Goal: Task Accomplishment & Management: Use online tool/utility

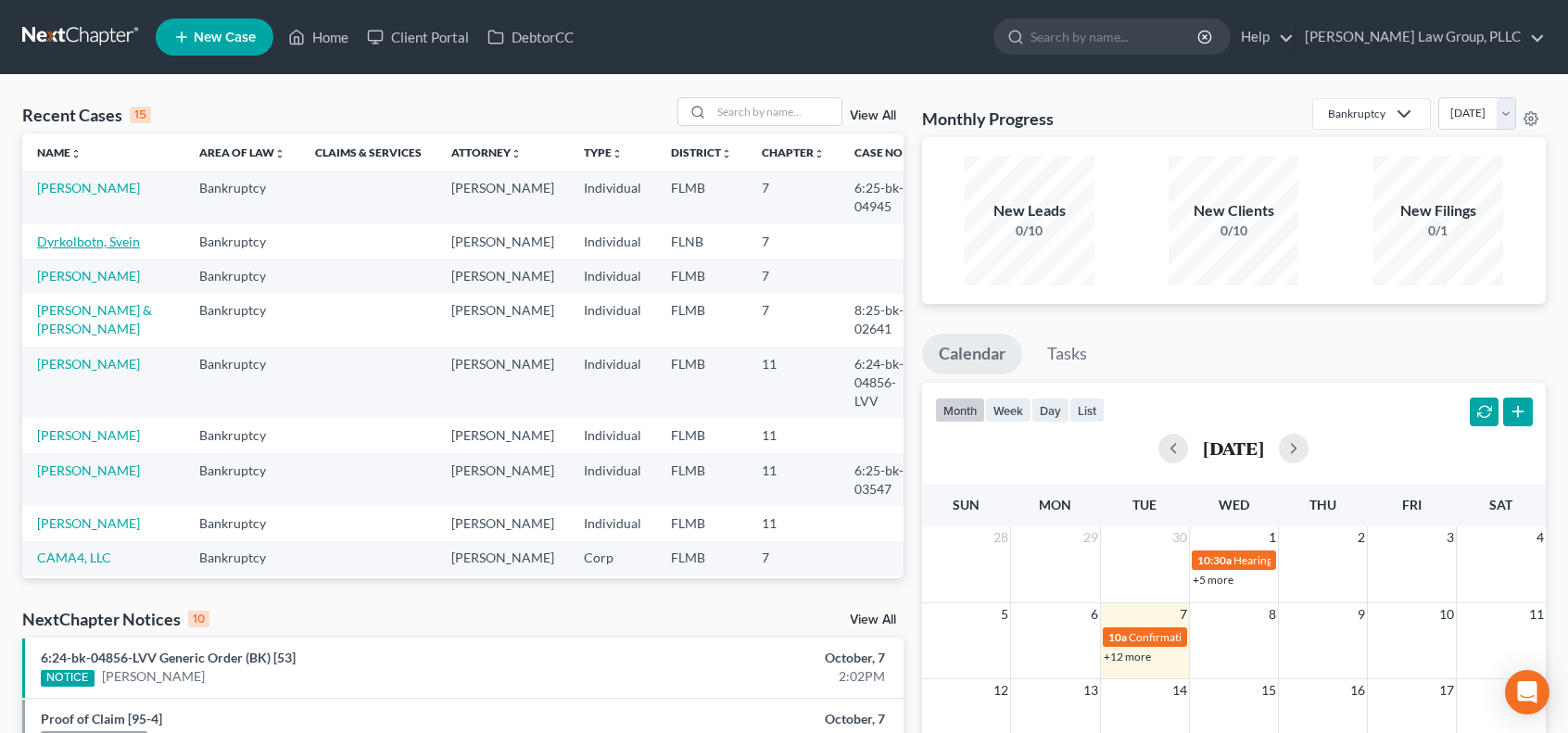
click at [87, 241] on link "Dyrkolbotn, Svein" at bounding box center [87, 241] width 103 height 16
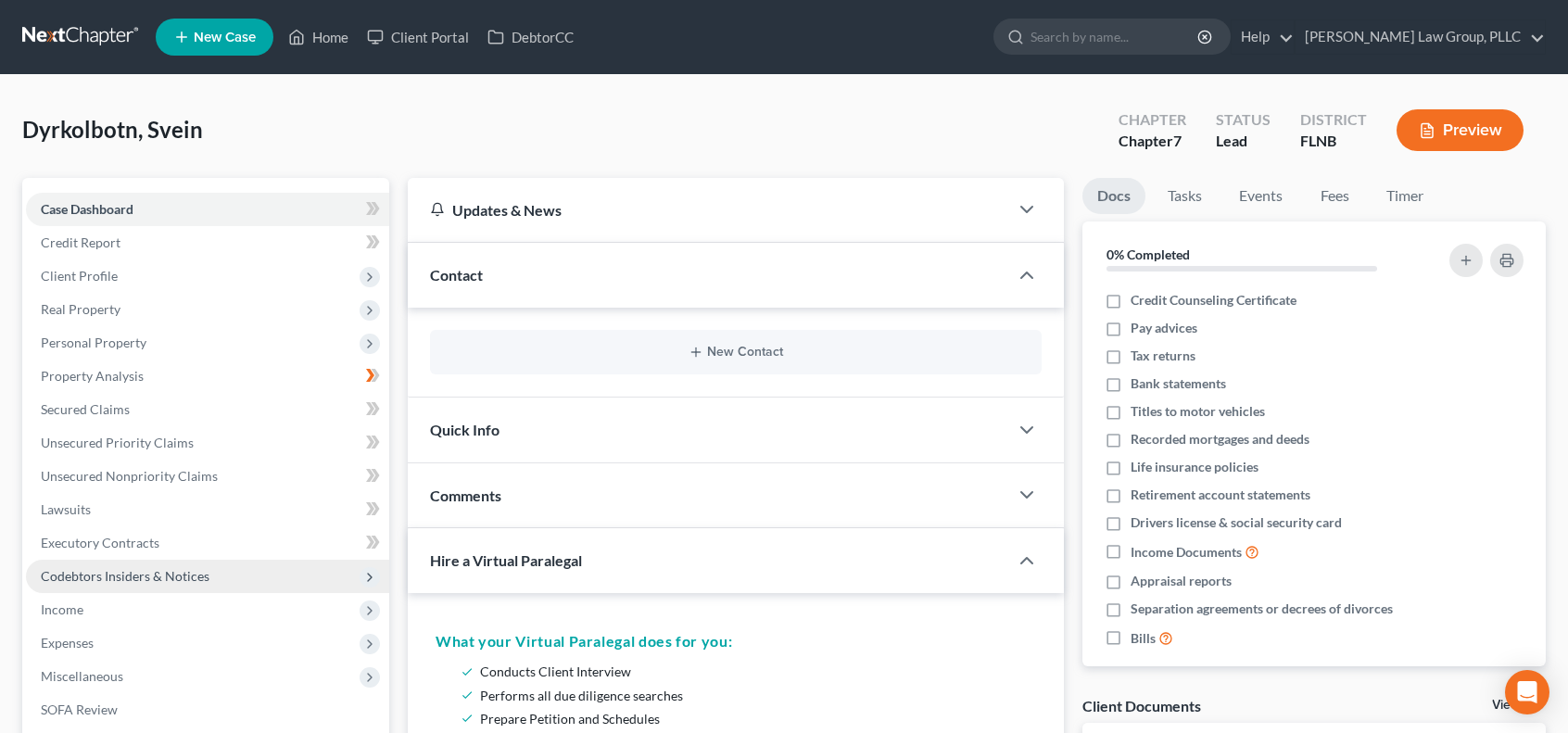
click at [203, 580] on span "Codebtors Insiders & Notices" at bounding box center [124, 576] width 168 height 16
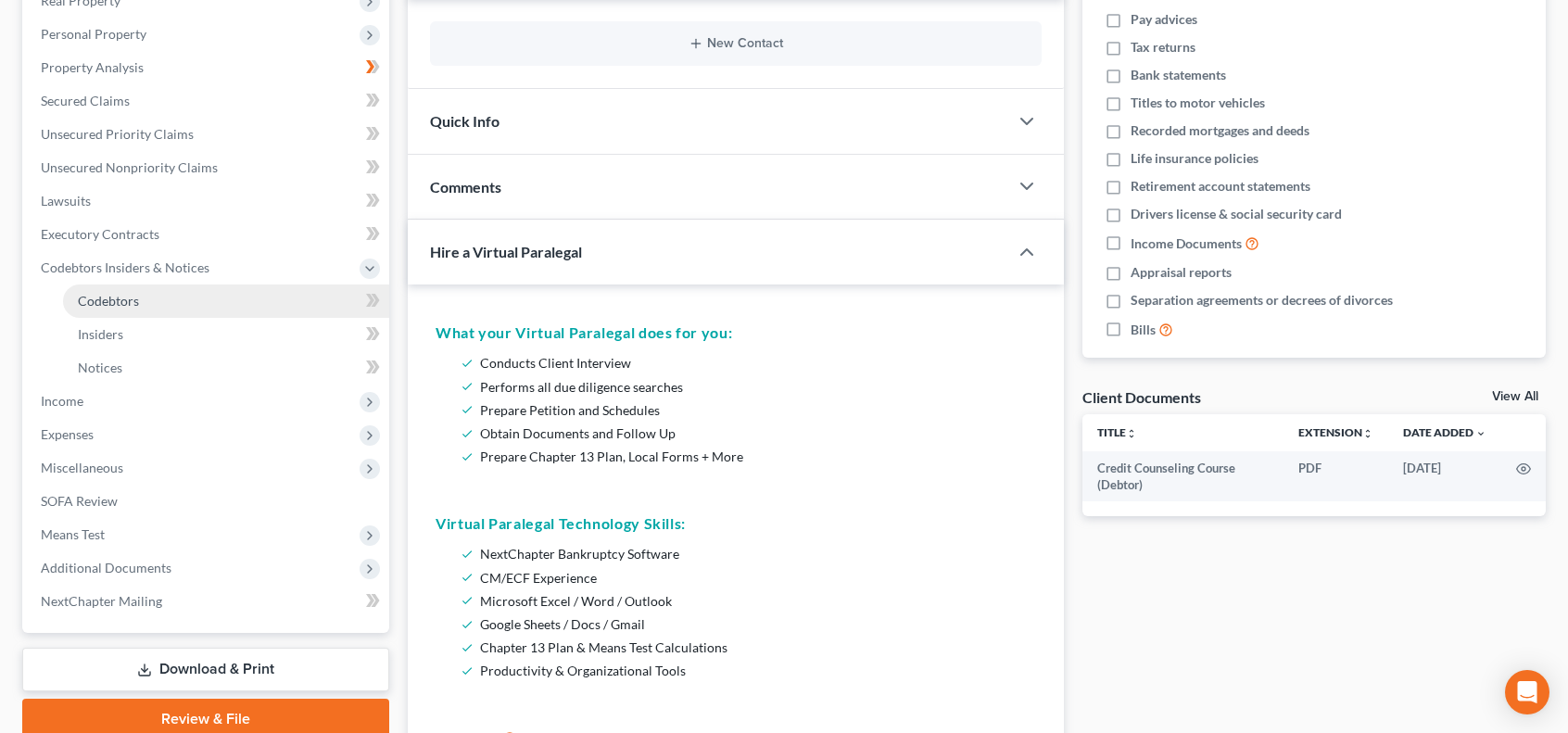
click at [149, 298] on link "Codebtors" at bounding box center [226, 300] width 326 height 33
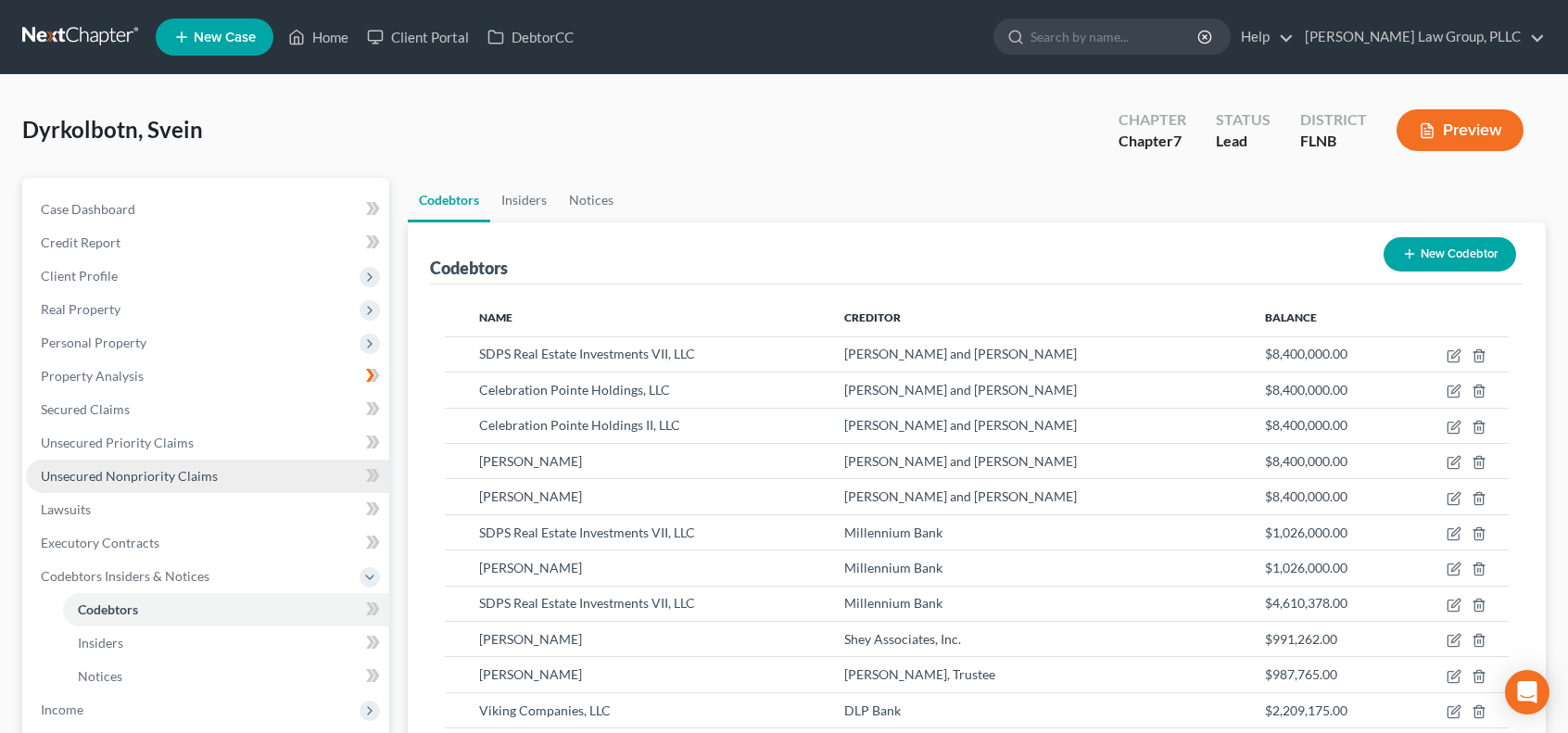
click at [217, 470] on link "Unsecured Nonpriority Claims" at bounding box center [208, 476] width 363 height 33
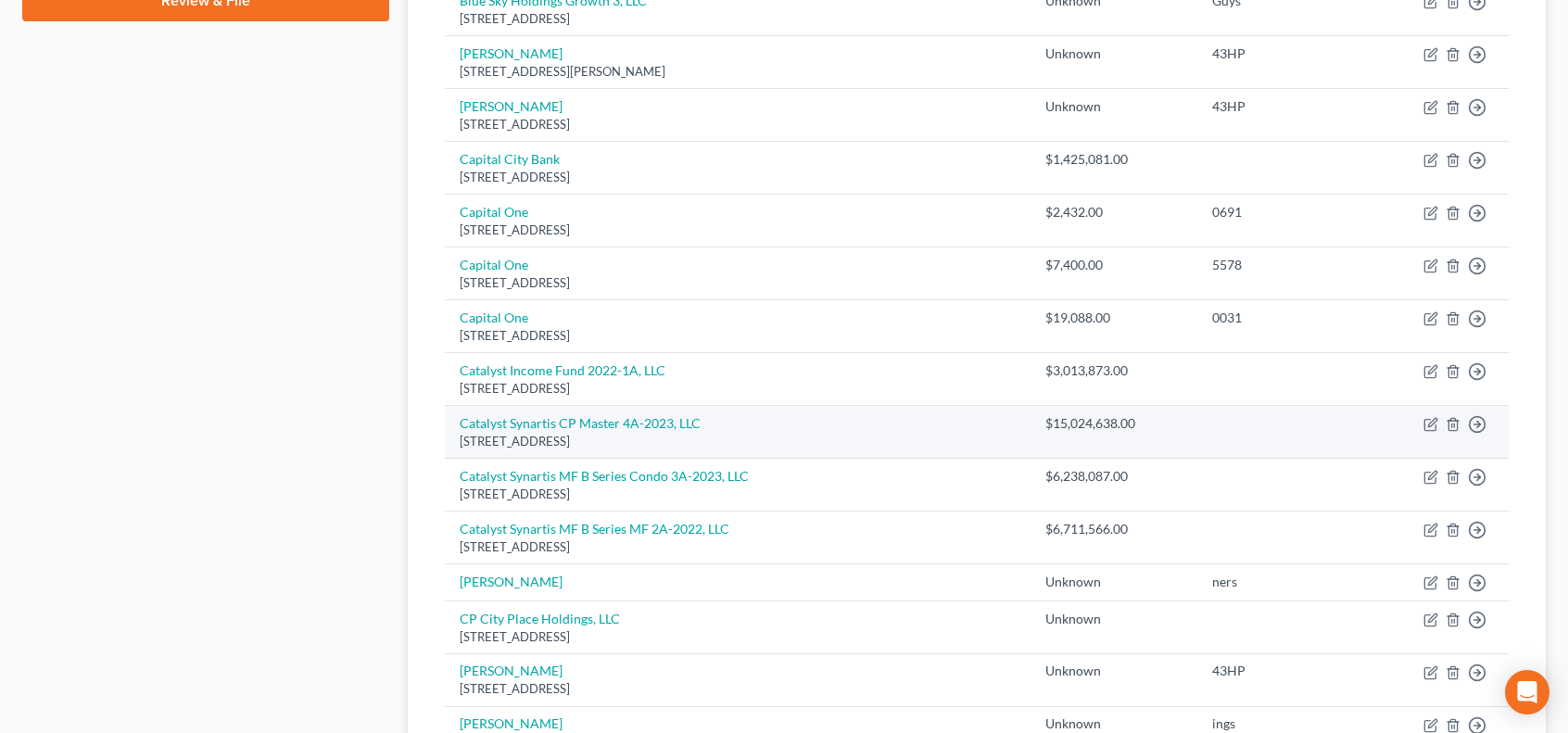
scroll to position [1350, 0]
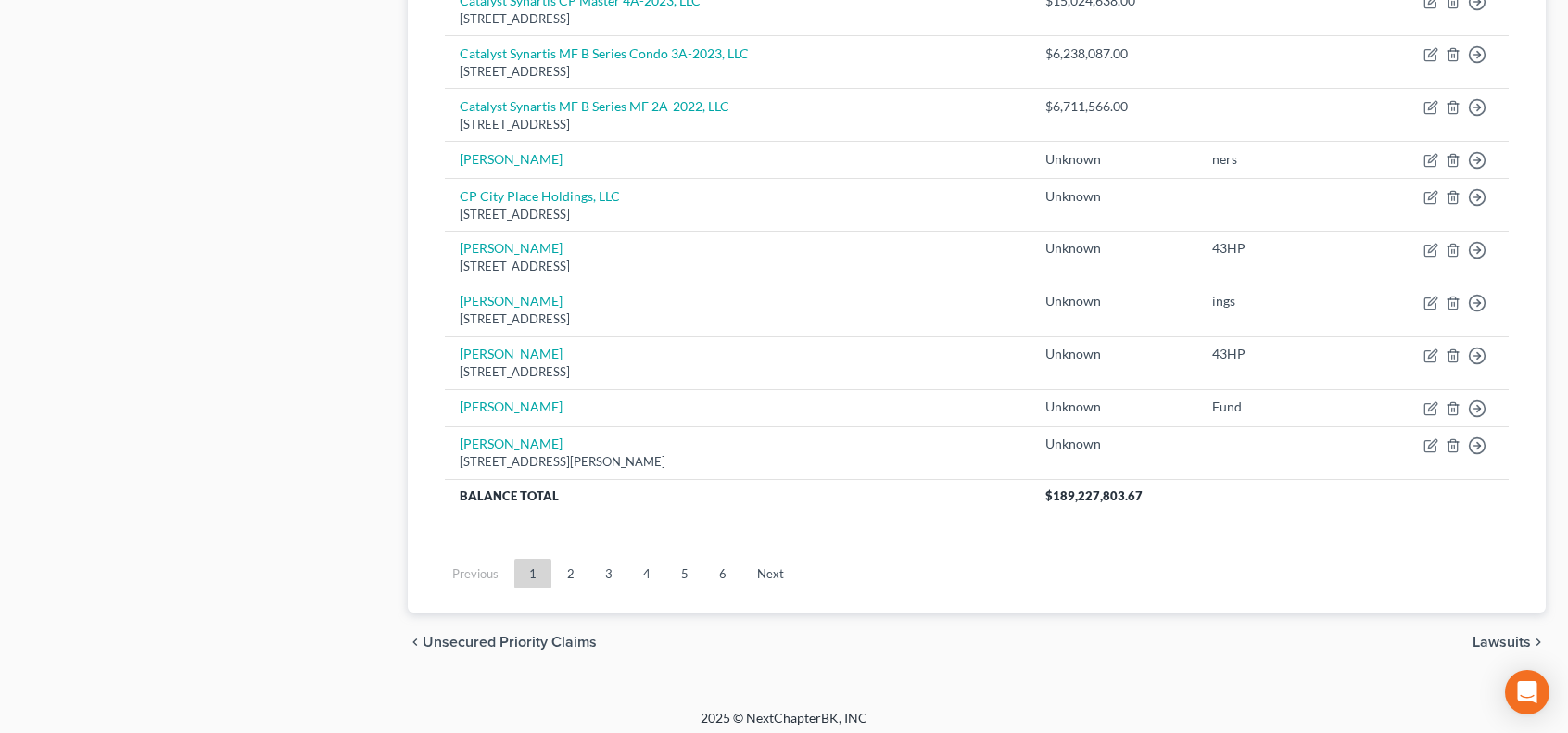
click at [613, 569] on link "3" at bounding box center [609, 574] width 37 height 30
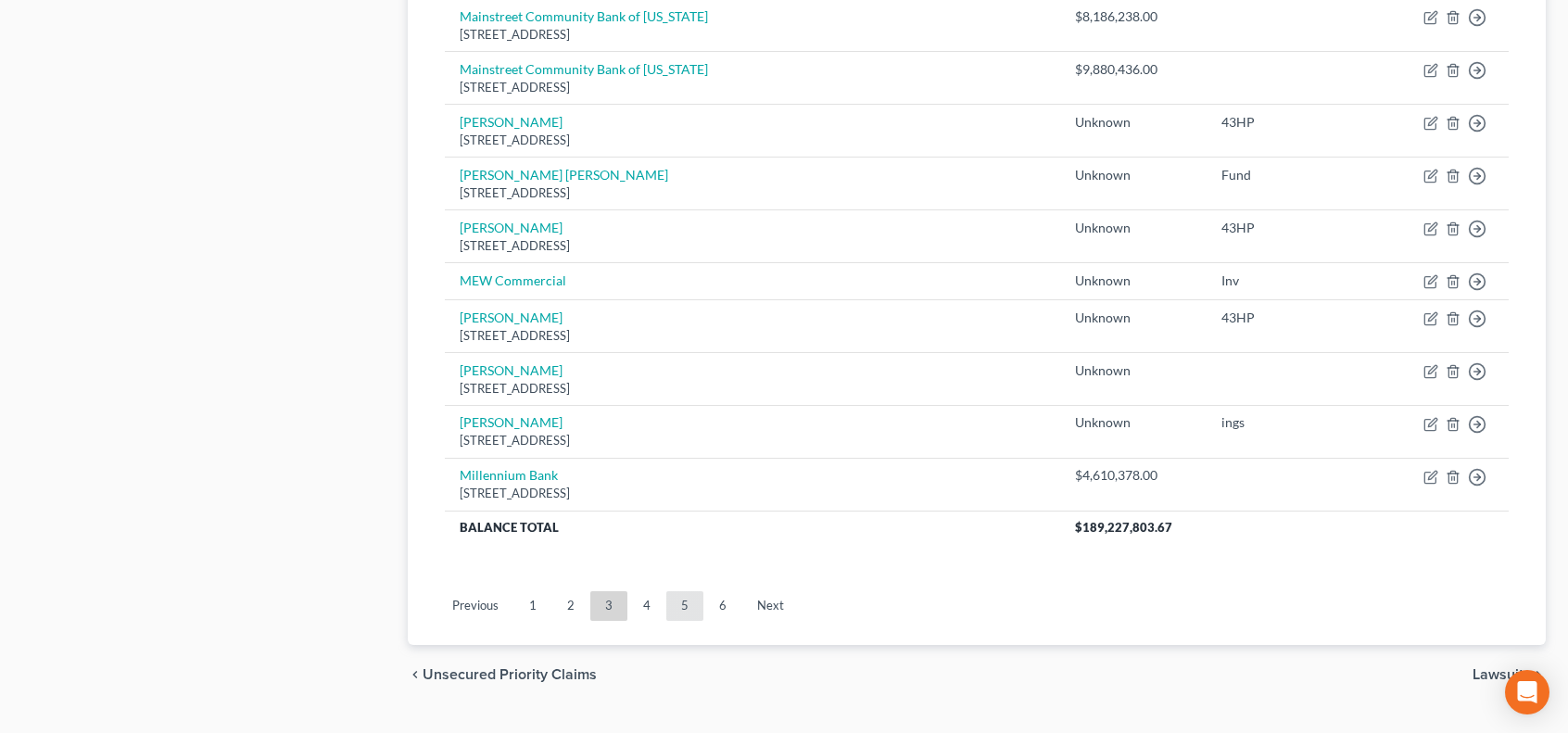
click at [687, 597] on link "5" at bounding box center [684, 607] width 37 height 30
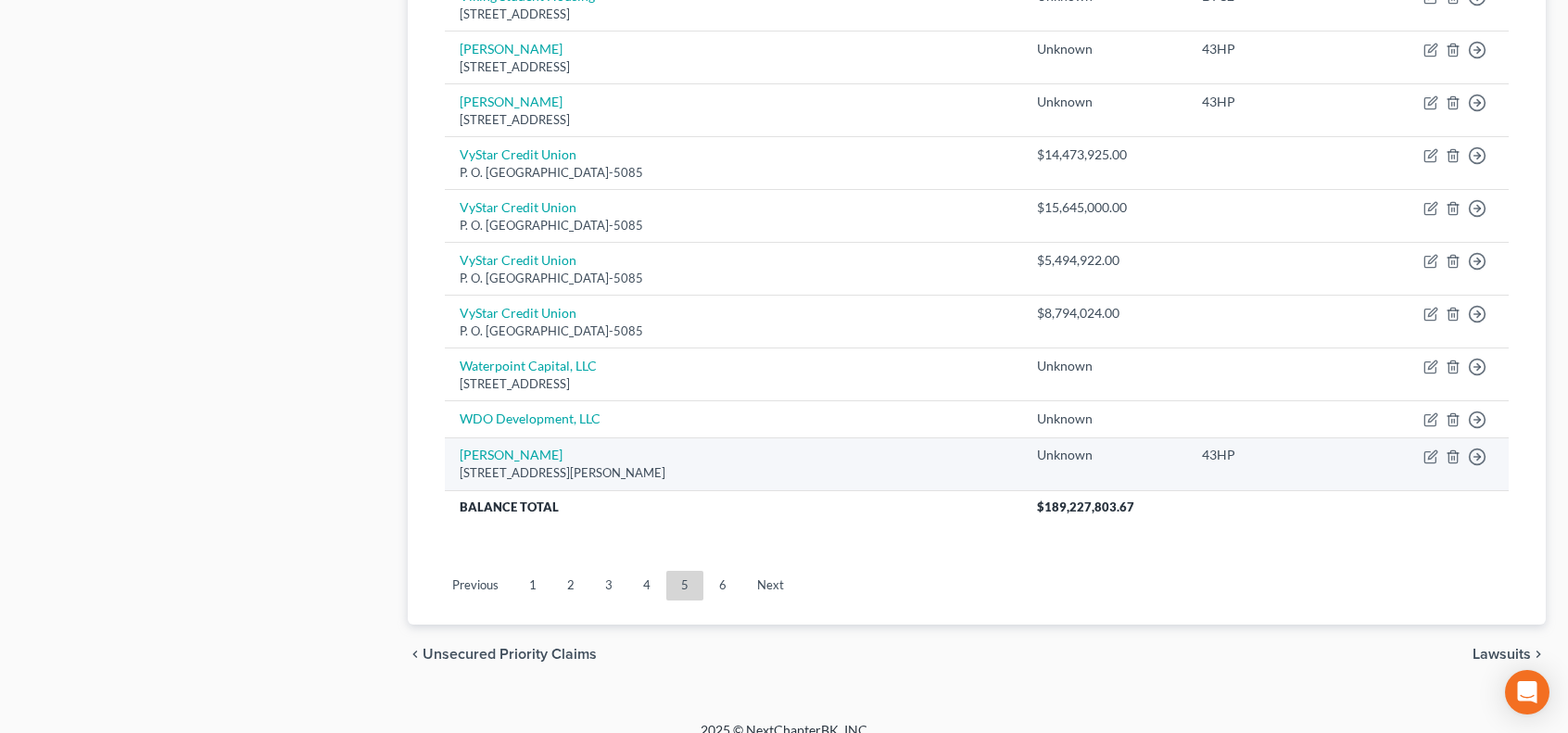
scroll to position [1381, 0]
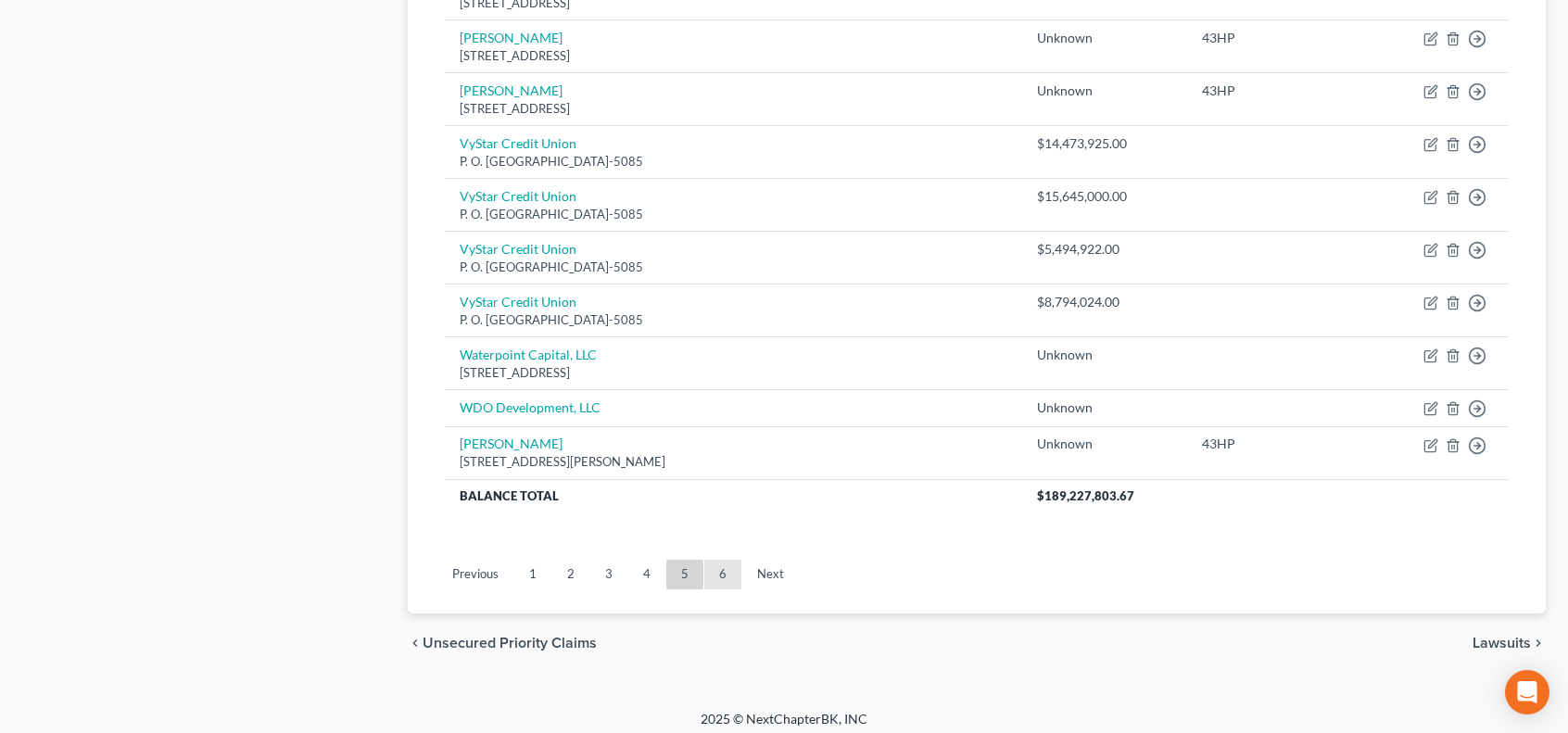
click at [732, 568] on link "6" at bounding box center [722, 575] width 37 height 30
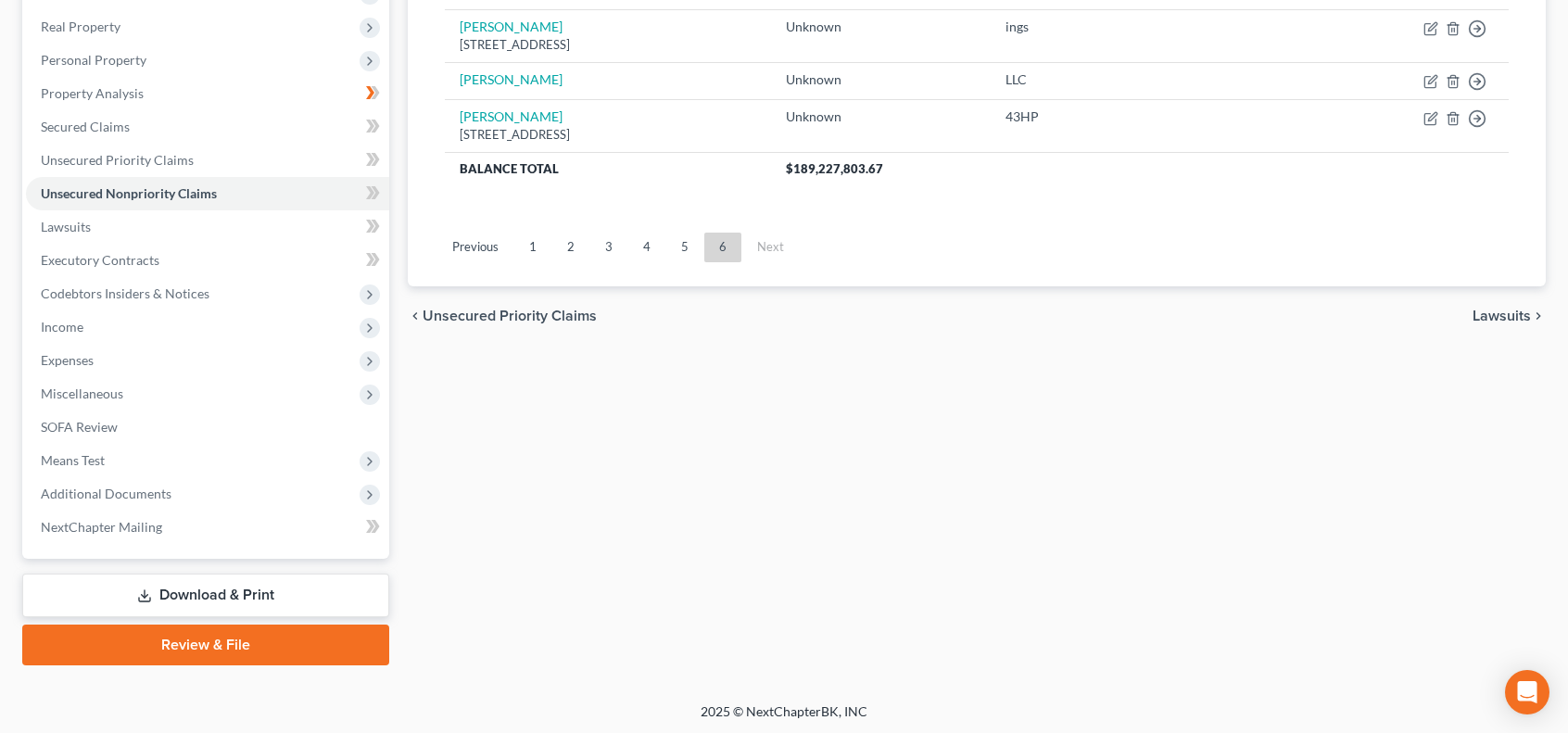
scroll to position [0, 0]
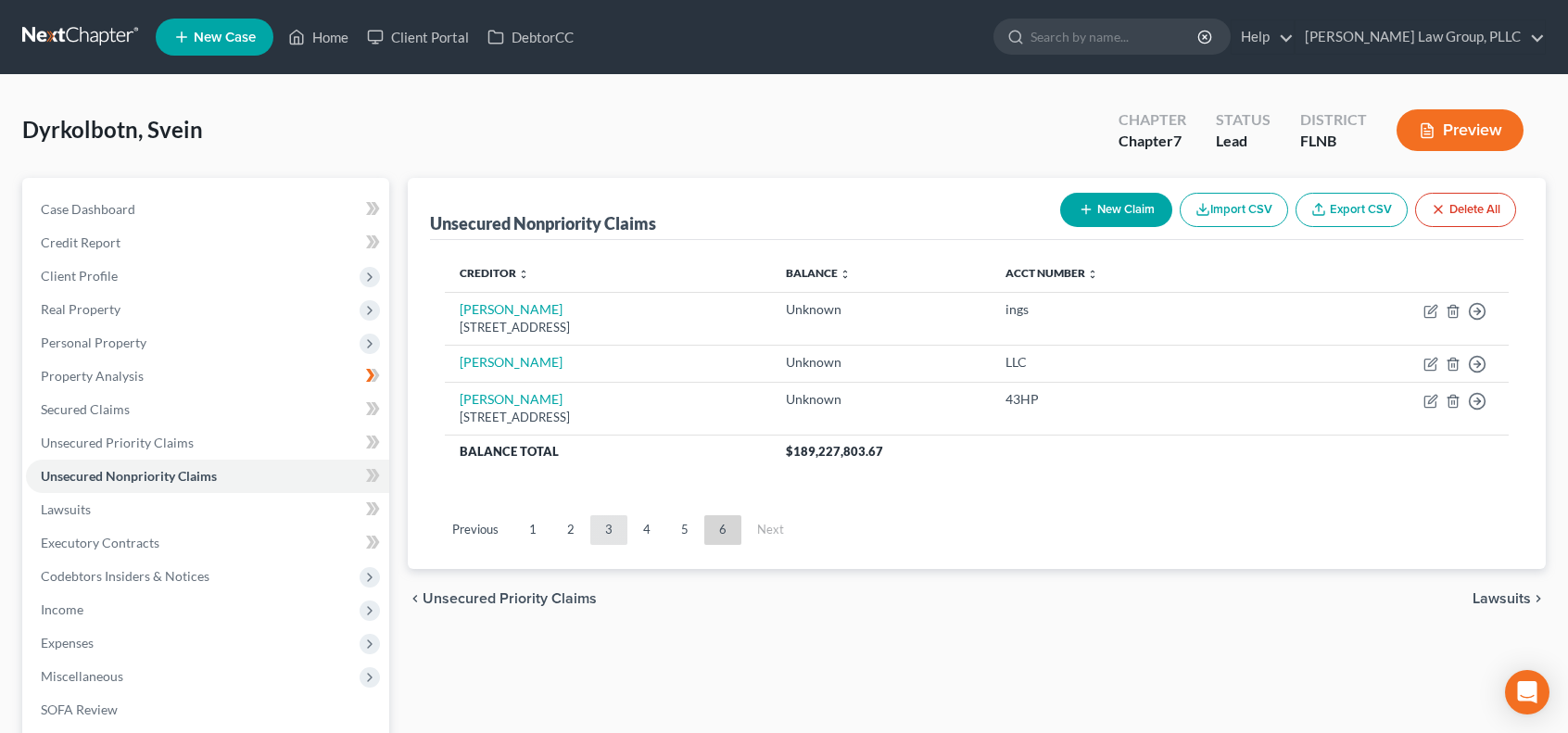
click at [619, 524] on link "3" at bounding box center [609, 531] width 37 height 30
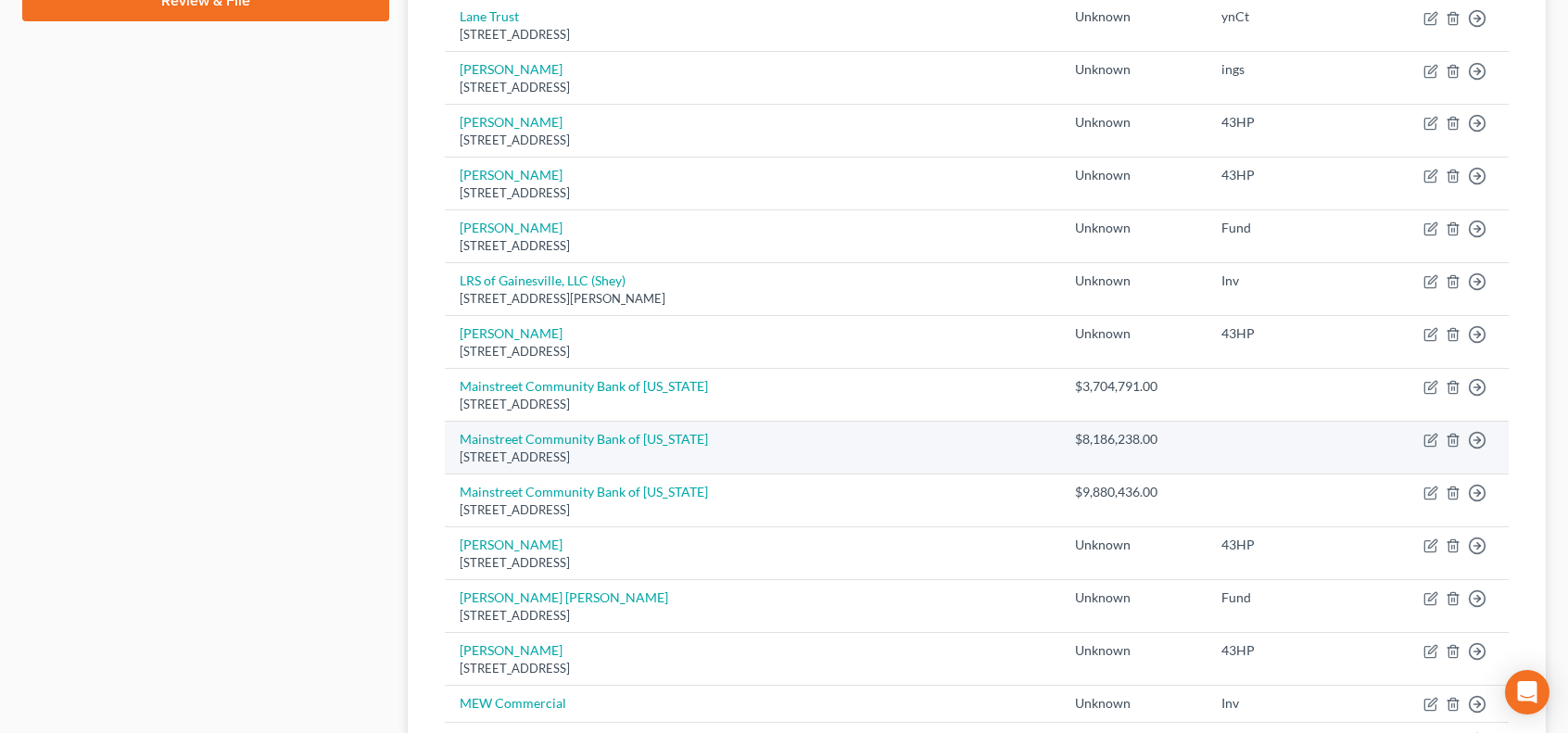
scroll to position [1235, 0]
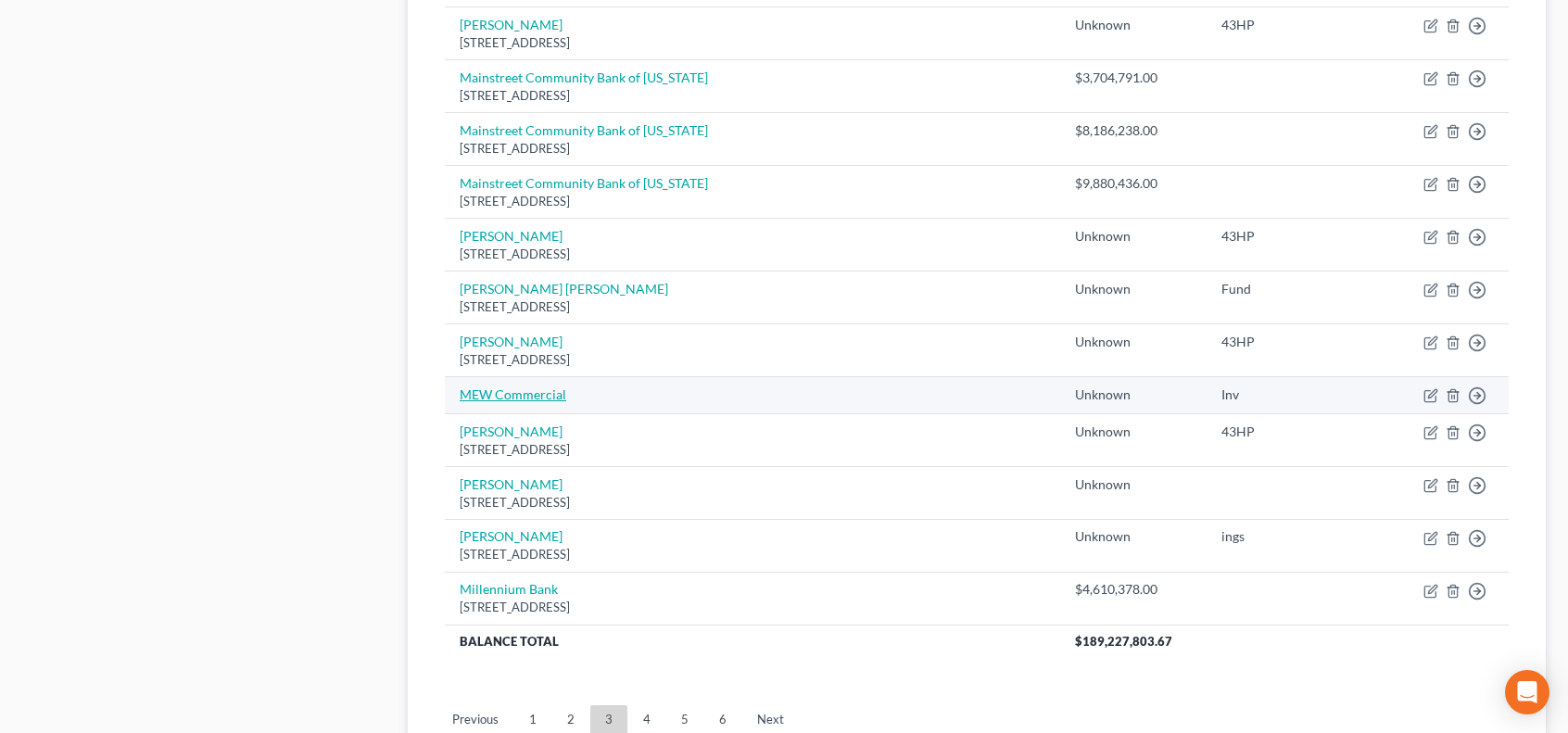
click at [562, 391] on link "MEW Commercial" at bounding box center [513, 394] width 106 height 16
select select "14"
select select "0"
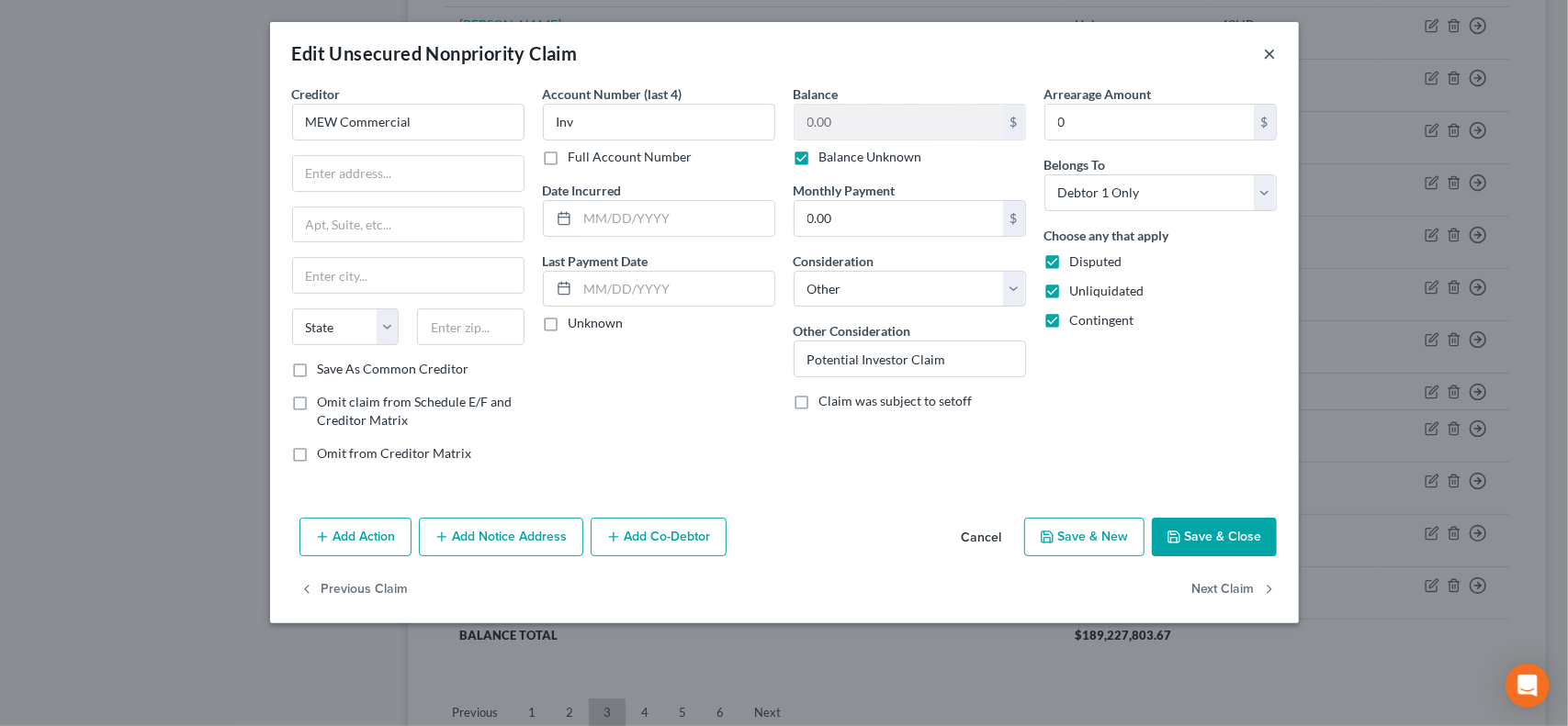
click at [1272, 52] on button "×" at bounding box center [1271, 53] width 13 height 22
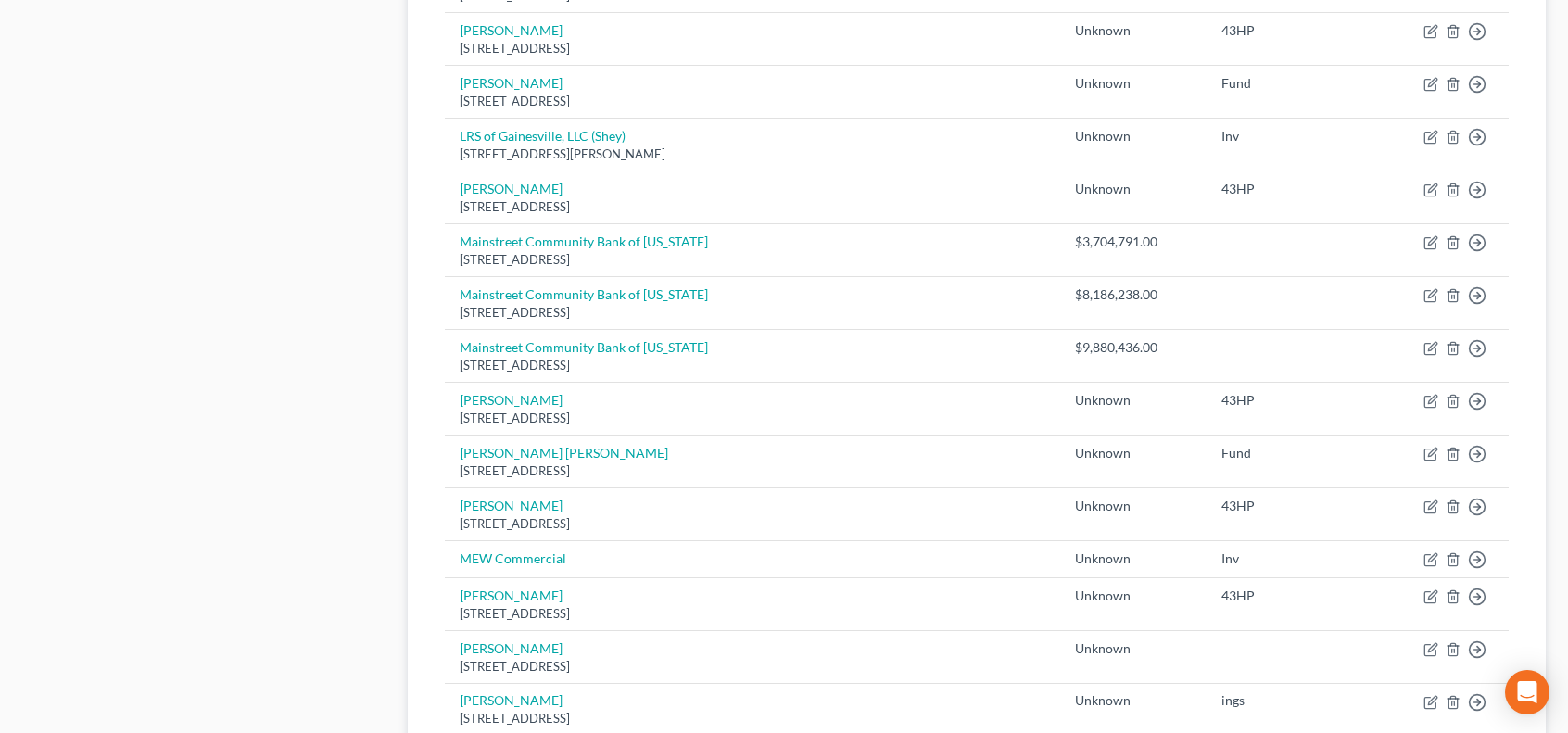
scroll to position [1381, 0]
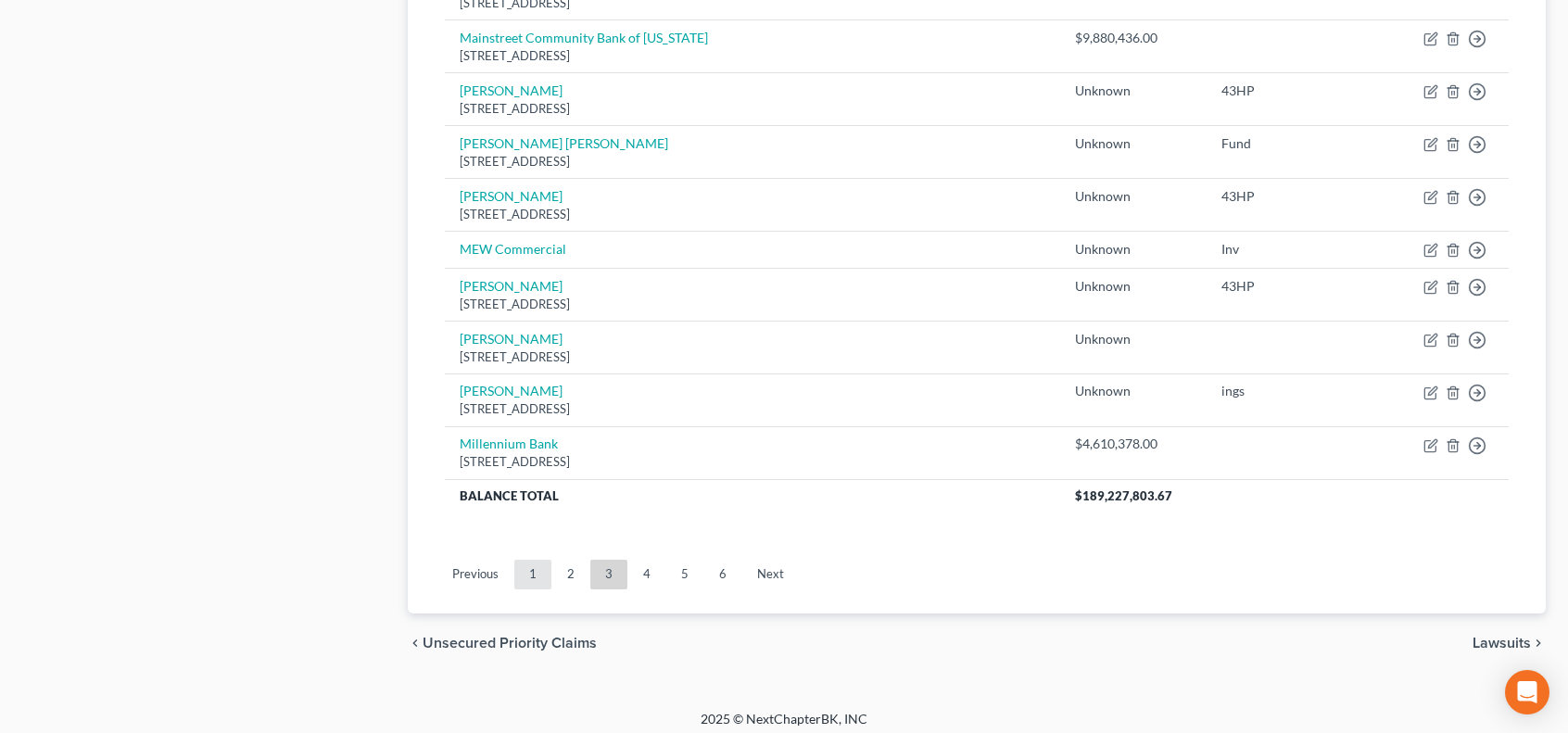
click at [525, 571] on link "1" at bounding box center [532, 575] width 37 height 30
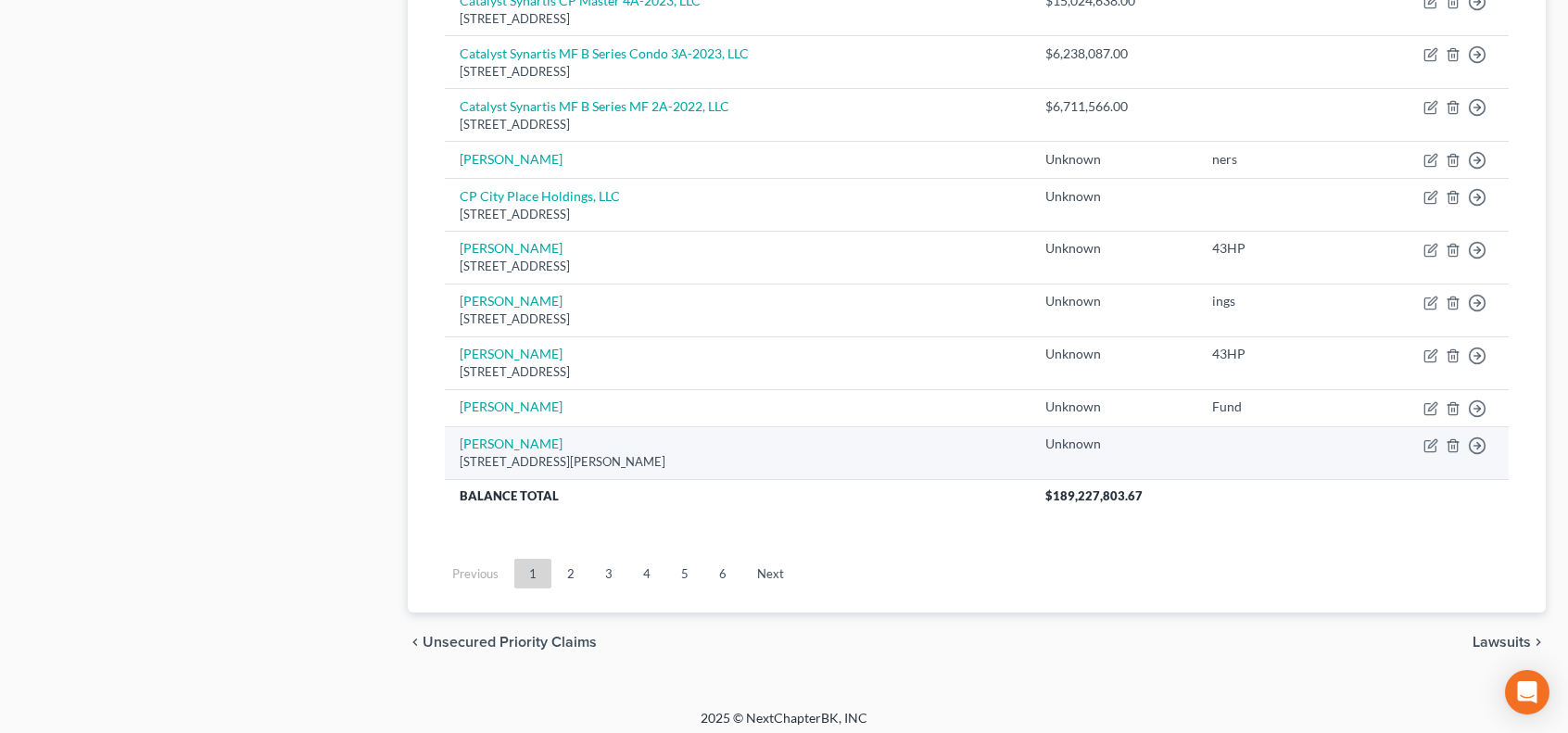
scroll to position [1040, 0]
